Goal: Obtain resource: Download file/media

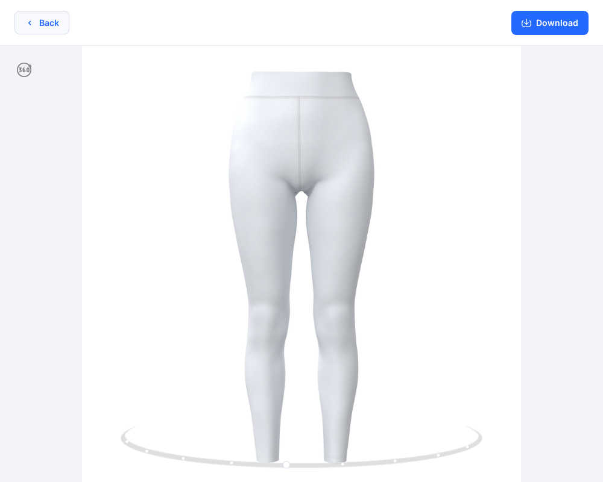
click at [54, 29] on button "Back" at bounding box center [41, 23] width 55 height 24
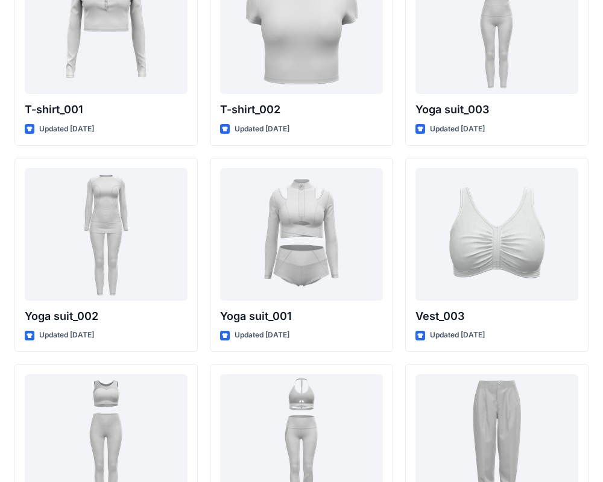
scroll to position [6530, 0]
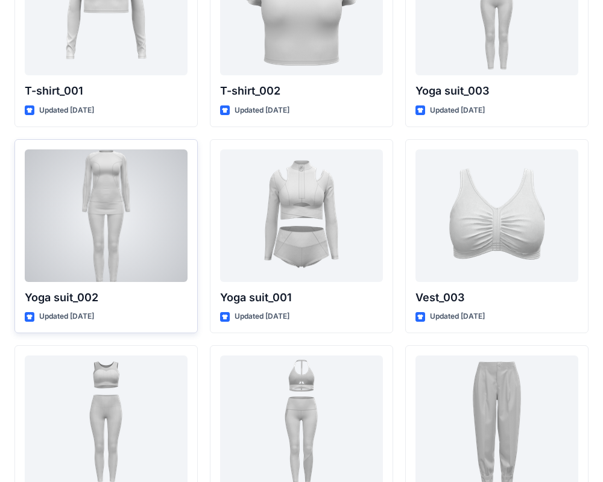
click at [169, 215] on div at bounding box center [106, 216] width 163 height 133
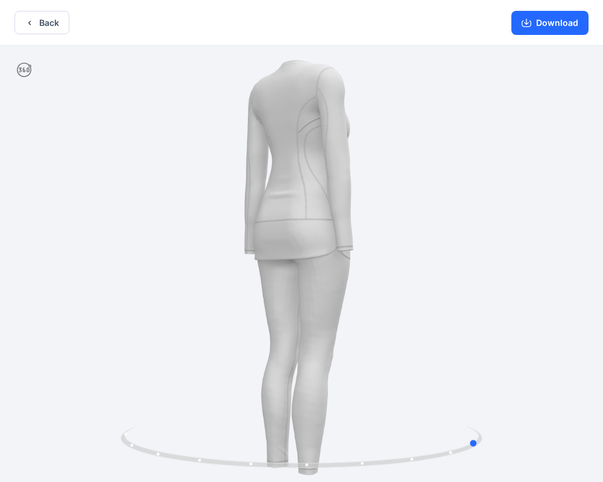
drag, startPoint x: 270, startPoint y: 202, endPoint x: 448, endPoint y: 195, distance: 178.6
click at [448, 195] on div at bounding box center [301, 265] width 603 height 439
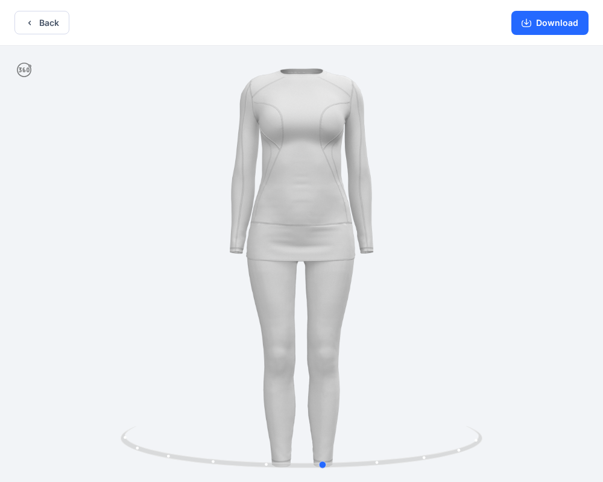
drag, startPoint x: 322, startPoint y: 191, endPoint x: 166, endPoint y: 180, distance: 155.9
click at [166, 180] on div at bounding box center [301, 265] width 603 height 439
click at [49, 20] on button "Back" at bounding box center [41, 23] width 55 height 24
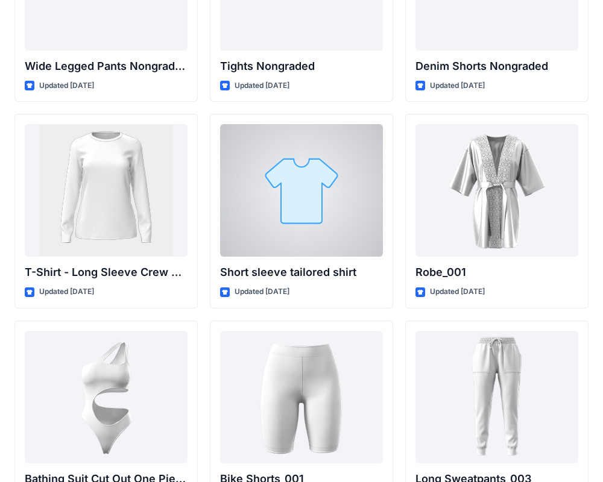
scroll to position [12980, 0]
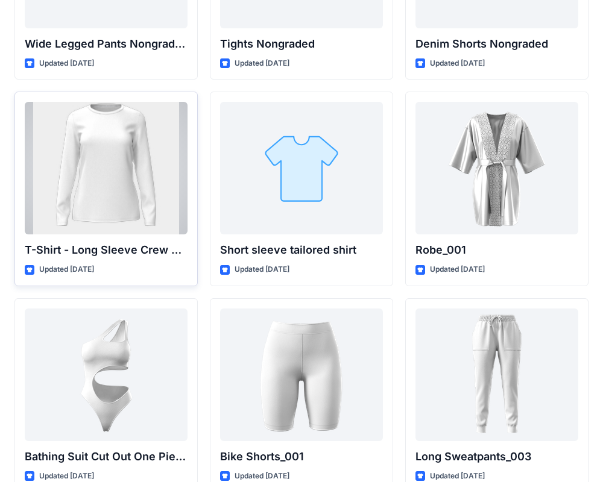
click at [132, 162] on div at bounding box center [106, 168] width 163 height 133
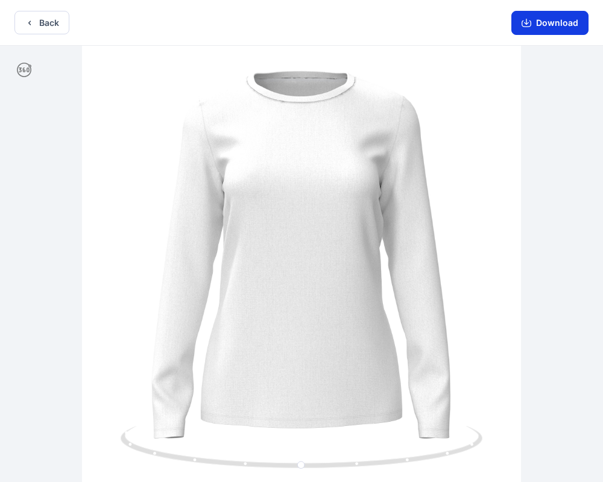
click at [534, 25] on button "Download" at bounding box center [549, 23] width 77 height 24
click at [37, 23] on button "Back" at bounding box center [41, 23] width 55 height 24
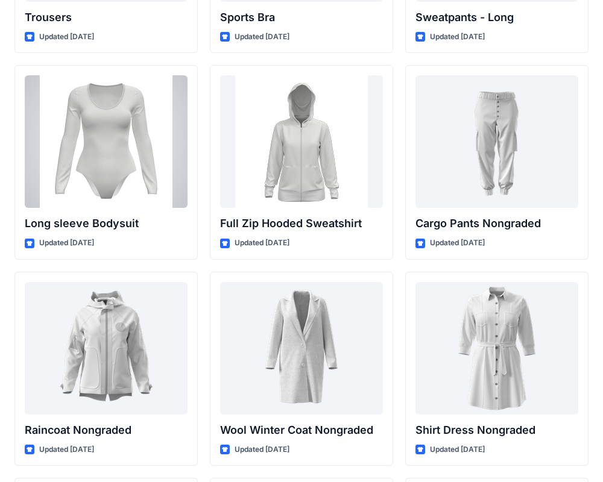
scroll to position [10313, 0]
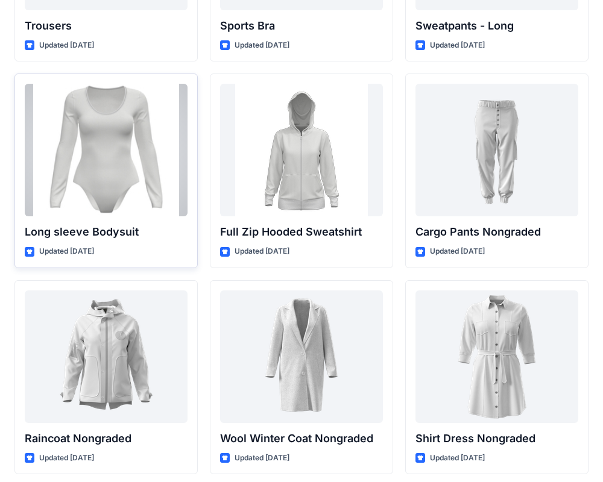
click at [142, 133] on div at bounding box center [106, 150] width 163 height 133
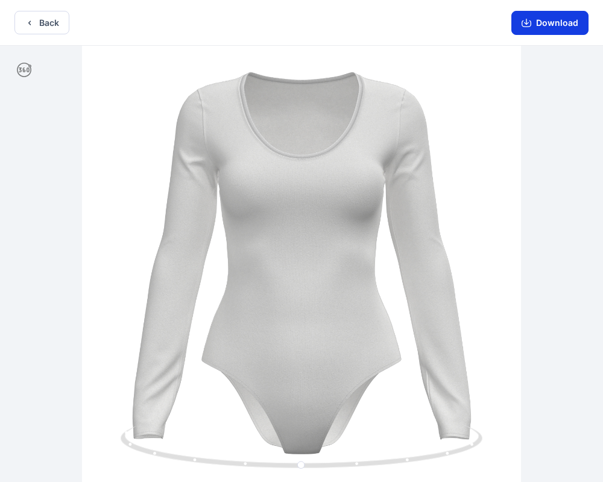
click at [557, 24] on button "Download" at bounding box center [549, 23] width 77 height 24
click at [44, 26] on button "Back" at bounding box center [41, 23] width 55 height 24
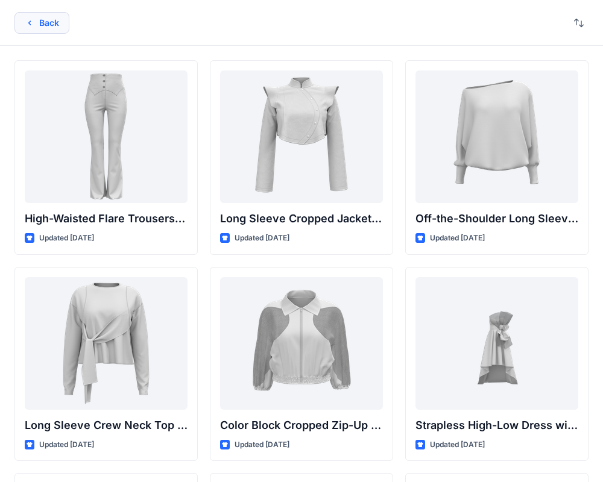
click at [49, 23] on button "Back" at bounding box center [41, 23] width 55 height 22
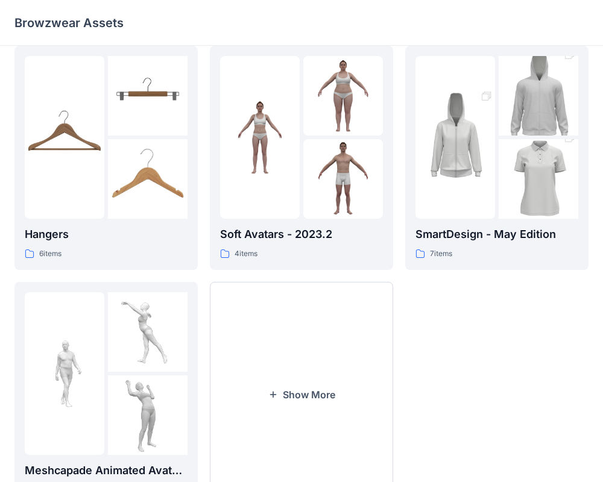
scroll to position [309, 0]
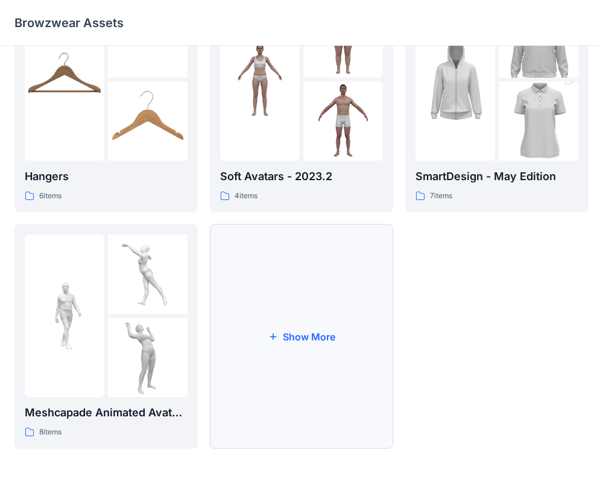
click at [273, 318] on button "Show More" at bounding box center [301, 336] width 183 height 225
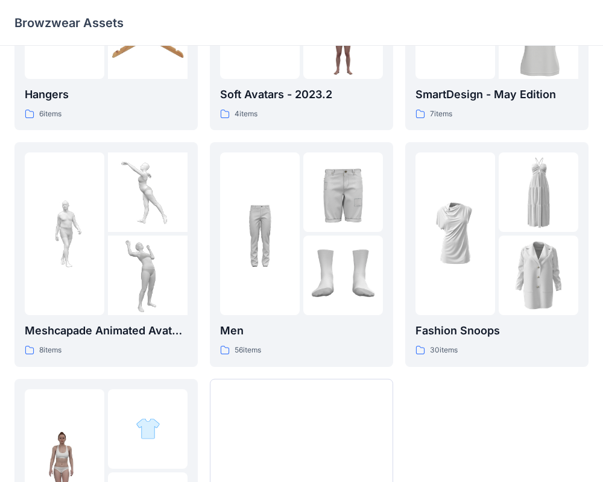
scroll to position [391, 0]
click at [276, 299] on div at bounding box center [260, 234] width 80 height 163
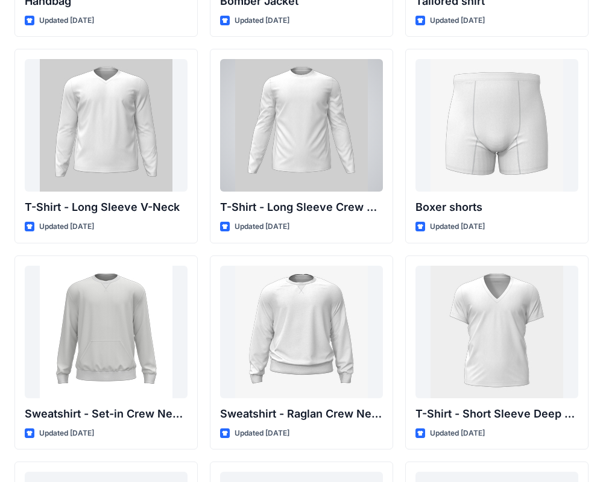
scroll to position [839, 0]
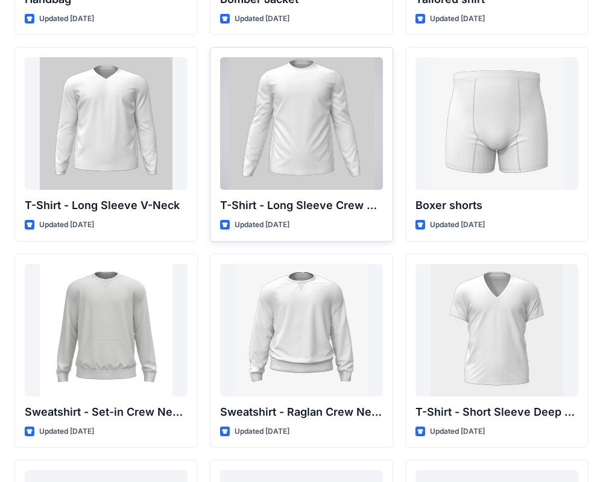
click at [329, 137] on div at bounding box center [301, 123] width 163 height 133
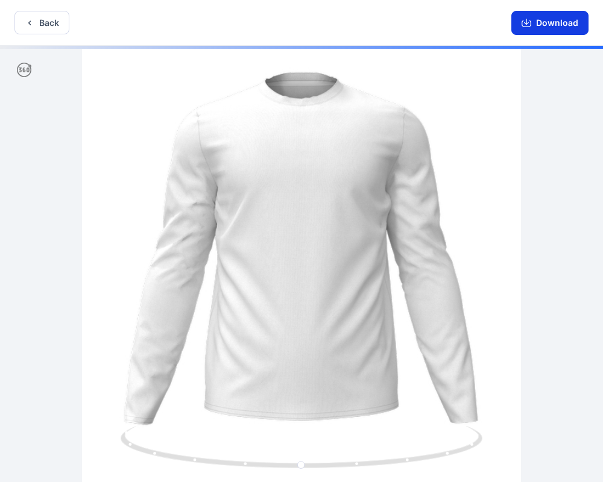
click at [540, 22] on button "Download" at bounding box center [549, 23] width 77 height 24
click at [39, 20] on button "Back" at bounding box center [41, 23] width 55 height 24
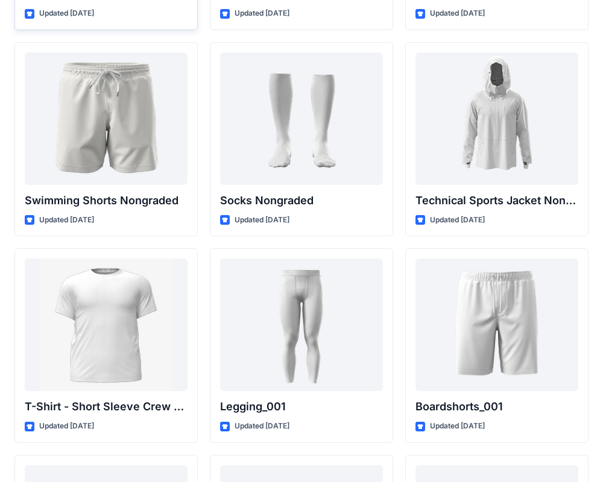
scroll to position [1873, 0]
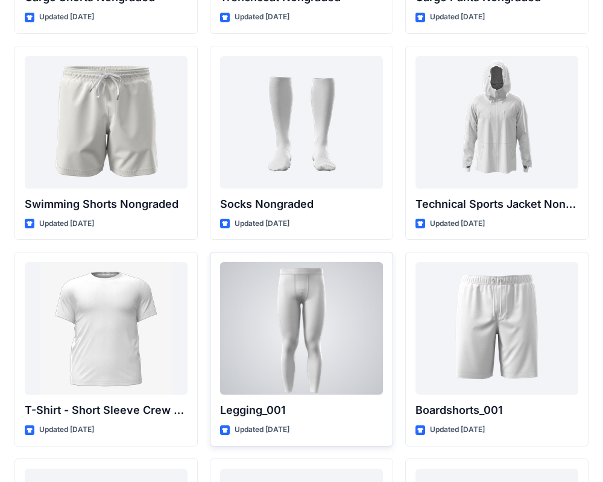
click at [294, 311] on div at bounding box center [301, 328] width 163 height 133
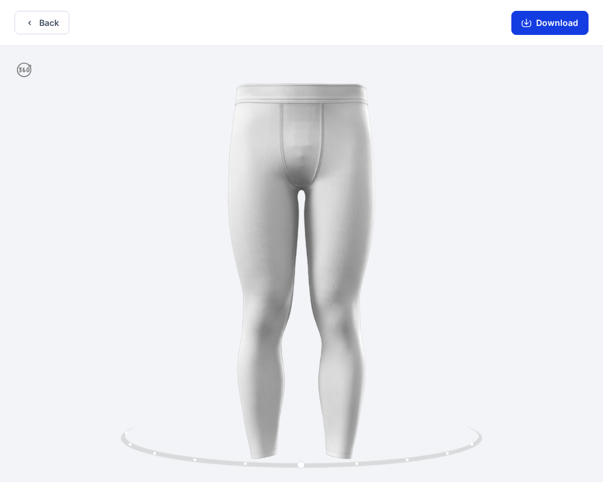
click at [546, 26] on button "Download" at bounding box center [549, 23] width 77 height 24
click at [58, 19] on button "Back" at bounding box center [41, 23] width 55 height 24
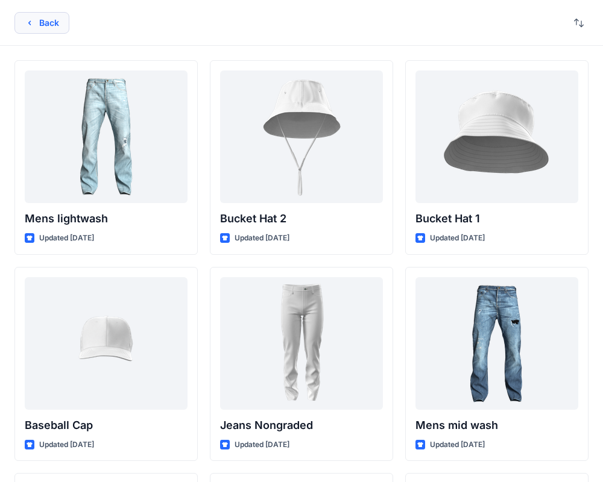
click at [43, 25] on button "Back" at bounding box center [41, 23] width 55 height 22
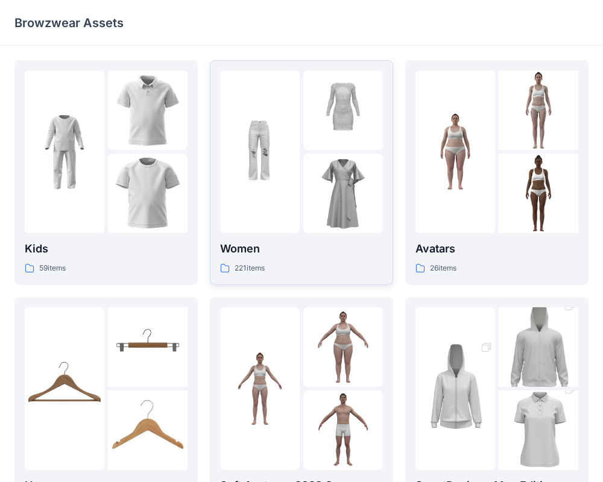
click at [301, 200] on div at bounding box center [301, 152] width 163 height 163
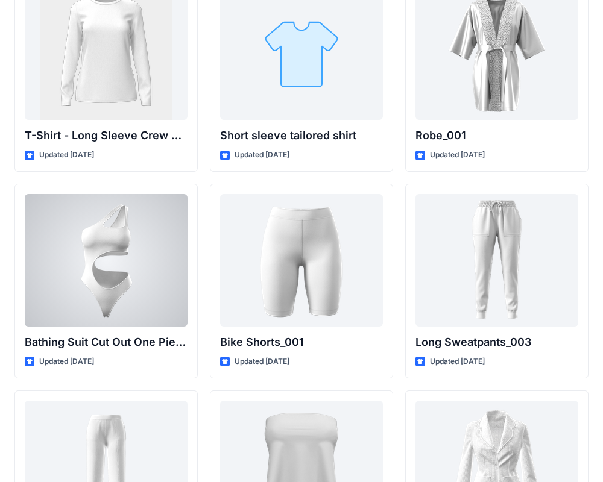
scroll to position [13095, 0]
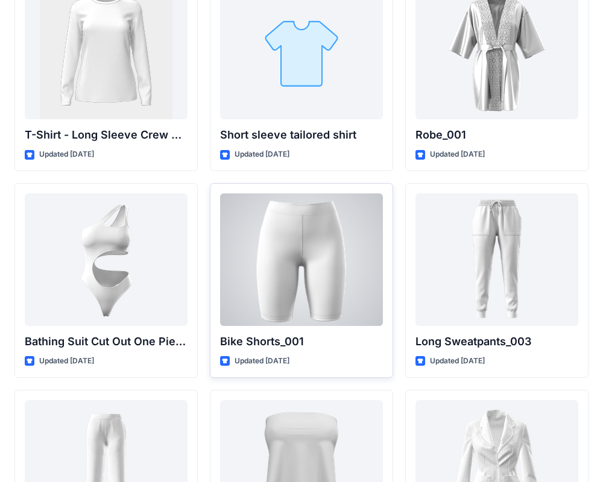
click at [280, 248] on div at bounding box center [301, 260] width 163 height 133
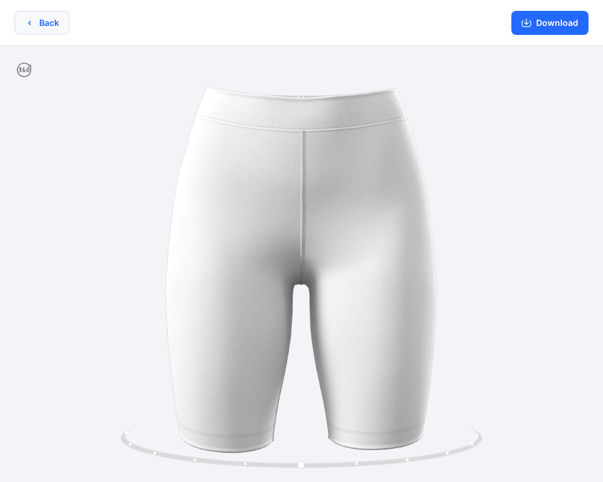
click at [30, 20] on icon "button" at bounding box center [30, 23] width 10 height 10
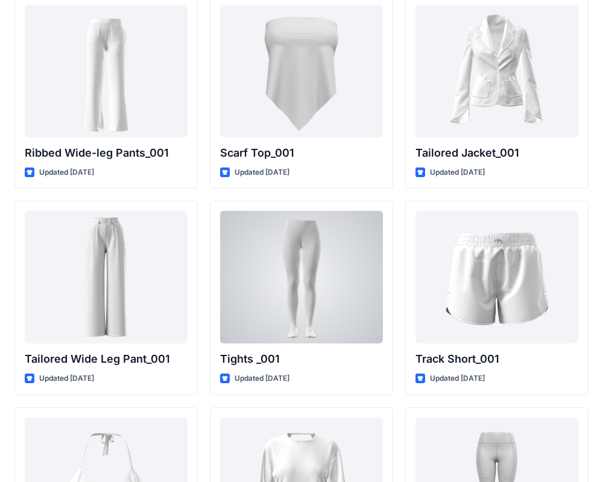
scroll to position [13491, 0]
click at [313, 302] on div at bounding box center [301, 276] width 163 height 133
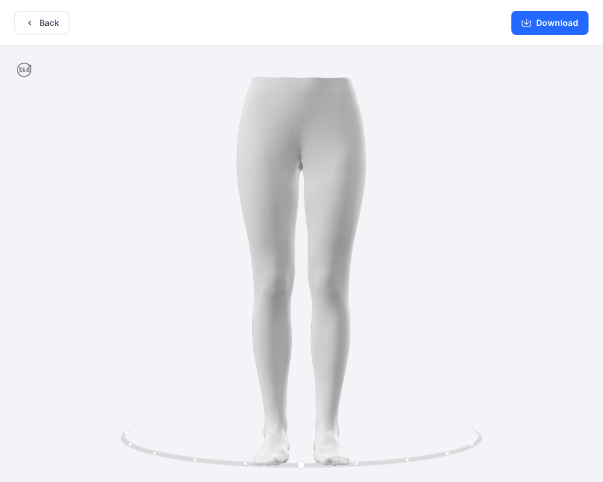
click at [294, 155] on div at bounding box center [301, 265] width 603 height 439
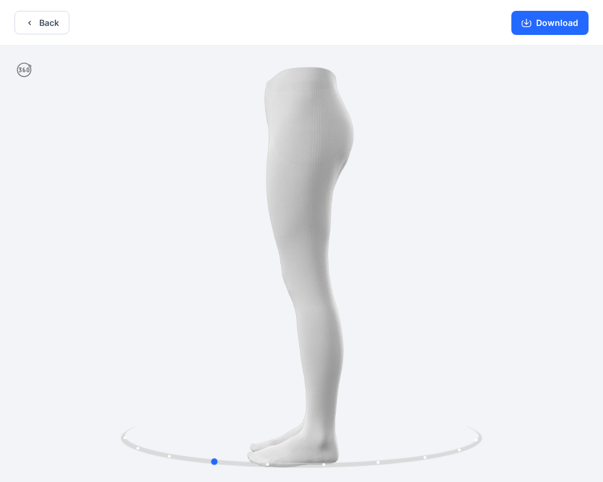
drag, startPoint x: 294, startPoint y: 154, endPoint x: 204, endPoint y: 150, distance: 90.0
click at [204, 150] on div at bounding box center [301, 265] width 603 height 439
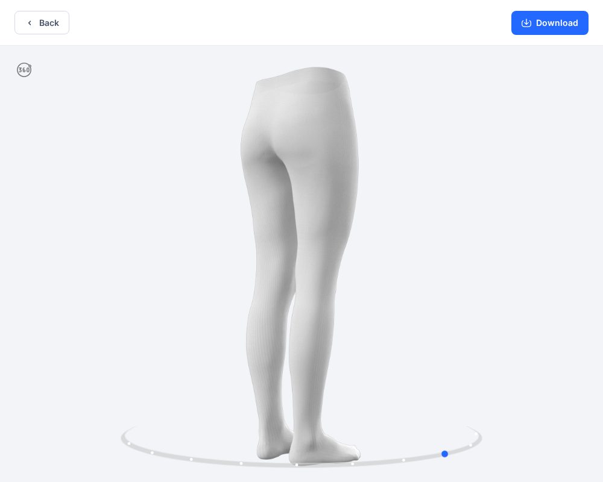
drag, startPoint x: 304, startPoint y: 187, endPoint x: 180, endPoint y: 178, distance: 124.5
click at [180, 178] on div at bounding box center [301, 265] width 603 height 439
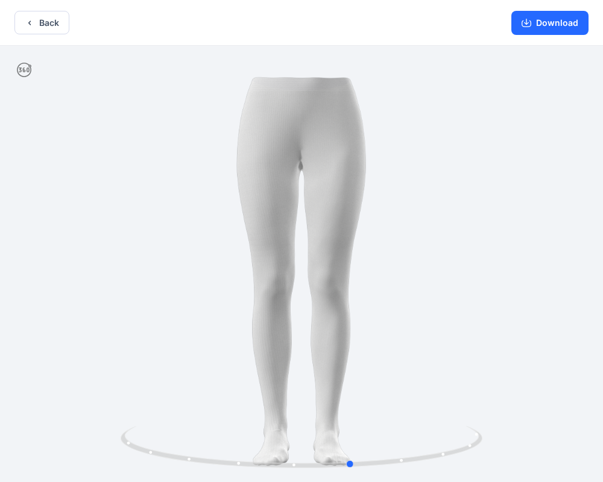
drag, startPoint x: 306, startPoint y: 209, endPoint x: 212, endPoint y: 205, distance: 94.2
click at [212, 205] on div at bounding box center [301, 265] width 603 height 439
click at [42, 23] on button "Back" at bounding box center [41, 23] width 55 height 24
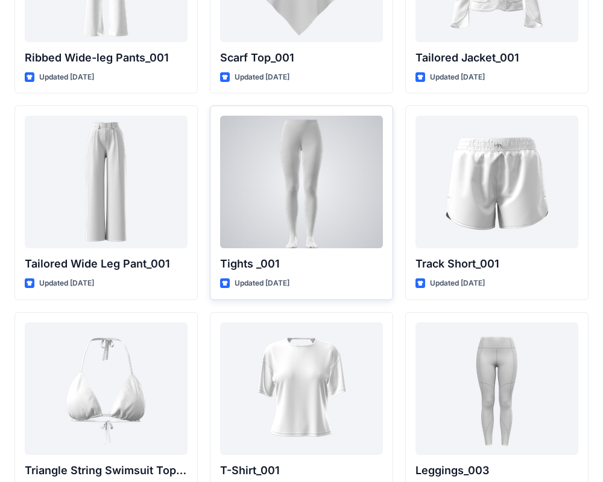
scroll to position [13609, 0]
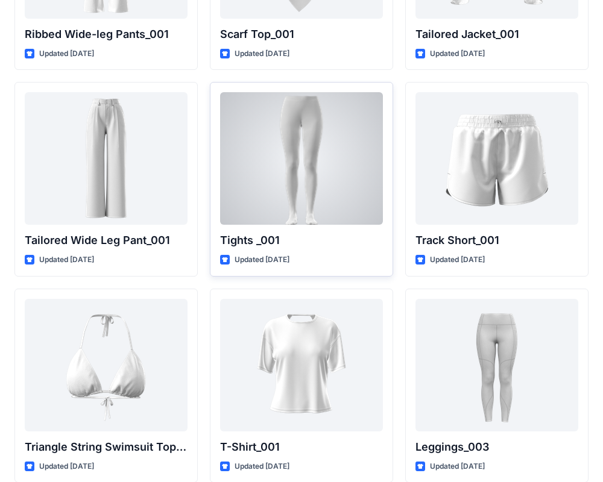
click at [300, 137] on div at bounding box center [301, 158] width 163 height 133
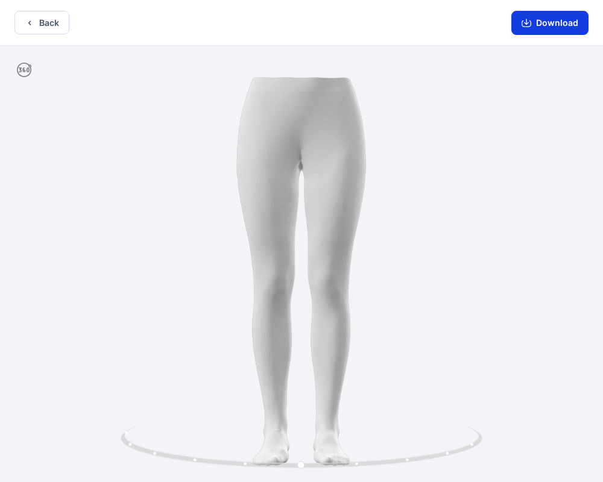
click at [532, 22] on button "Download" at bounding box center [549, 23] width 77 height 24
click at [37, 18] on button "Back" at bounding box center [41, 23] width 55 height 24
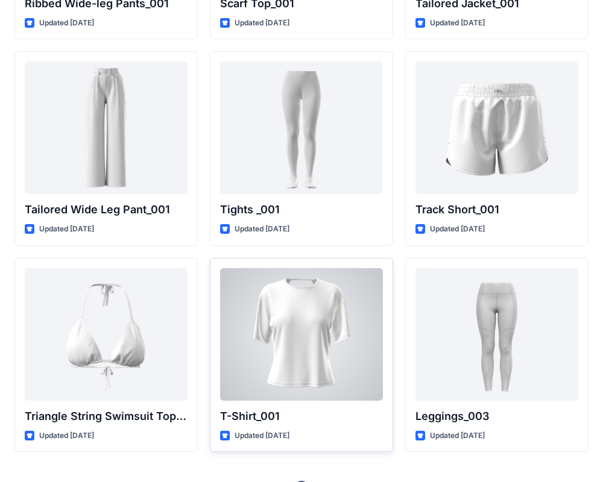
scroll to position [13627, 0]
